Goal: Navigation & Orientation: Go to known website

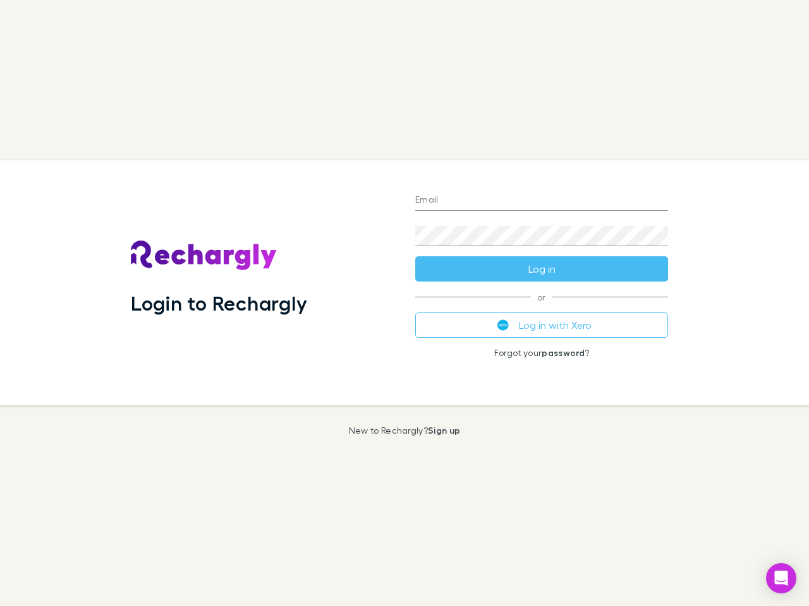
click at [404, 303] on div "Login to Rechargly" at bounding box center [263, 282] width 284 height 245
click at [541, 201] on input "Email" at bounding box center [541, 201] width 253 height 20
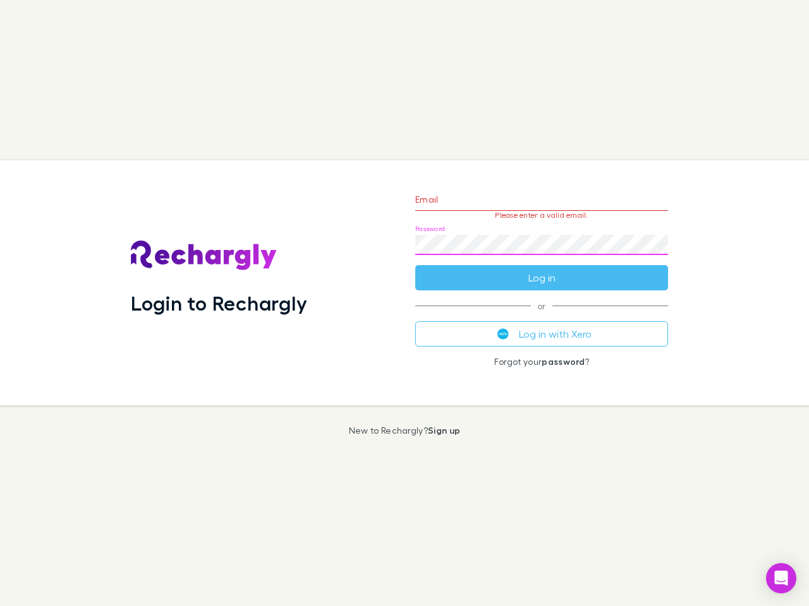
click at [541, 269] on form "Email Please enter a valid email. Password Log in" at bounding box center [541, 236] width 253 height 110
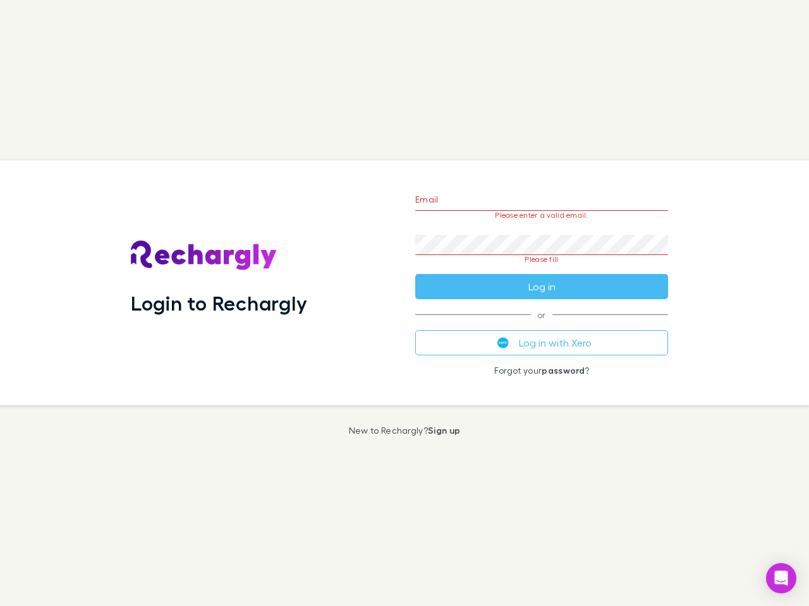
click at [541, 325] on div "Email Please enter a valid email. Password Please fill Log in or Log in with Xe…" at bounding box center [541, 282] width 273 height 245
click at [781, 579] on icon "Open Intercom Messenger" at bounding box center [780, 578] width 13 height 15
